Goal: Understand process/instructions: Learn how to perform a task or action

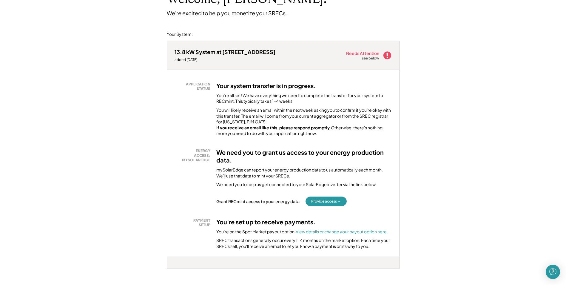
scroll to position [60, 0]
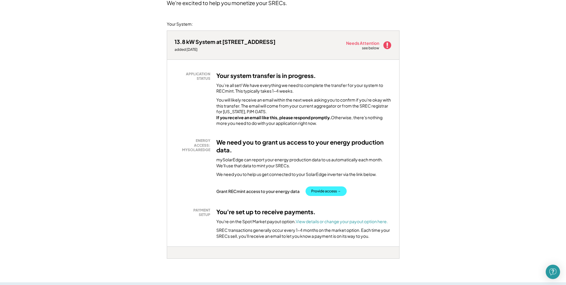
click at [335, 195] on button "Provide access →" at bounding box center [326, 191] width 41 height 10
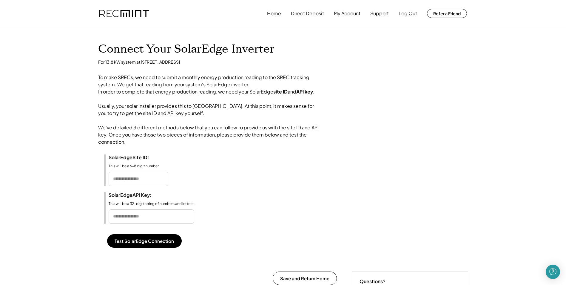
click at [119, 183] on input "input" at bounding box center [139, 179] width 60 height 14
type input "******"
click at [119, 224] on input "input" at bounding box center [152, 216] width 86 height 14
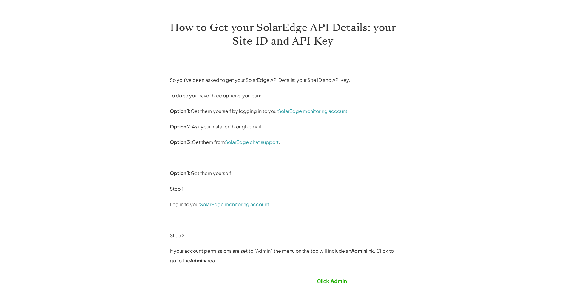
scroll to position [30, 0]
click at [334, 111] on link "SolarEdge monitoring account" at bounding box center [312, 111] width 69 height 6
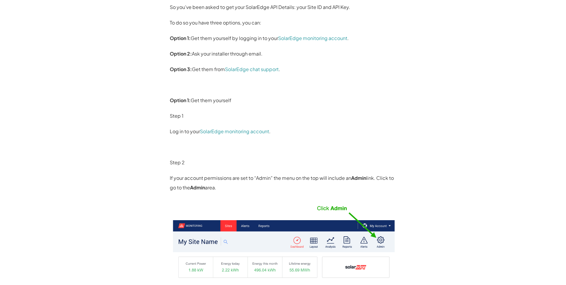
scroll to position [0, 0]
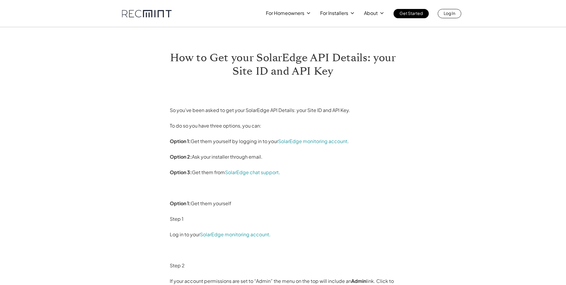
drag, startPoint x: 384, startPoint y: 95, endPoint x: 404, endPoint y: 79, distance: 26.2
drag, startPoint x: 256, startPoint y: 57, endPoint x: 265, endPoint y: 56, distance: 8.4
click at [265, 56] on h1 "How to Get your SolarEdge API Details: your Site ID and API Key" at bounding box center [283, 64] width 227 height 27
drag, startPoint x: 265, startPoint y: 56, endPoint x: 261, endPoint y: 59, distance: 4.1
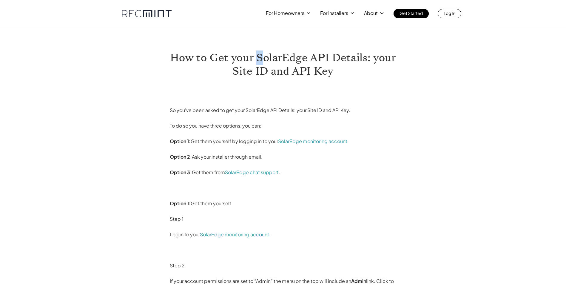
click at [261, 59] on h1 "How to Get your SolarEdge API Details: your Site ID and API Key" at bounding box center [283, 64] width 227 height 27
drag, startPoint x: 256, startPoint y: 56, endPoint x: 328, endPoint y: 57, distance: 72.5
click at [328, 57] on h1 "How to Get your SolarEdge API Details: your Site ID and API Key" at bounding box center [283, 64] width 227 height 27
copy h1 "SolarEdge API"
click at [301, 140] on link "SolarEdge monitoring account" at bounding box center [312, 141] width 69 height 6
